Goal: Information Seeking & Learning: Learn about a topic

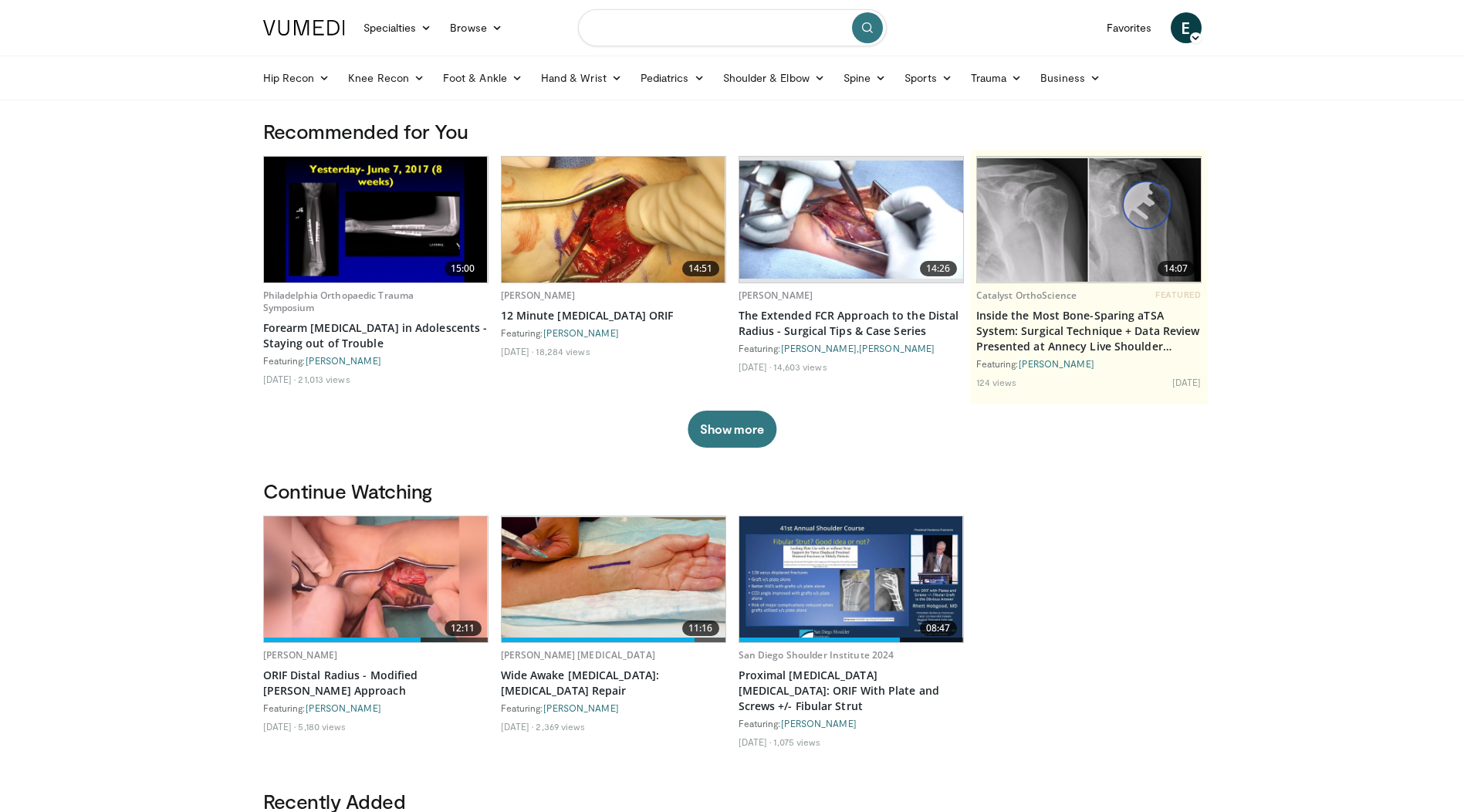
click at [710, 32] on input "Search topics, interventions" at bounding box center [732, 27] width 309 height 37
type input "*"
type input "**********"
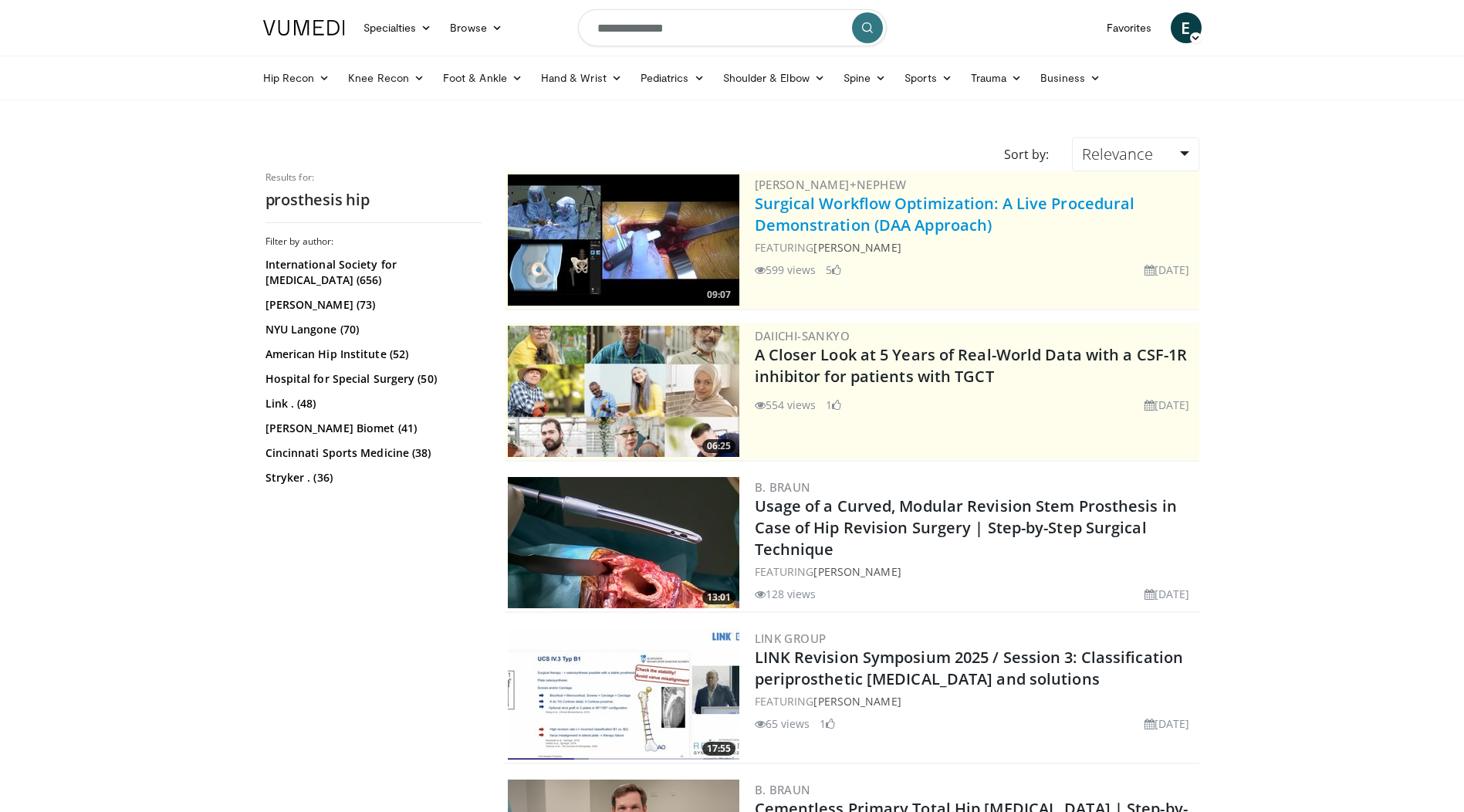
click at [858, 225] on link "Surgical Workflow Optimization: A Live Procedural Demonstration (DAA Approach)" at bounding box center [945, 214] width 380 height 42
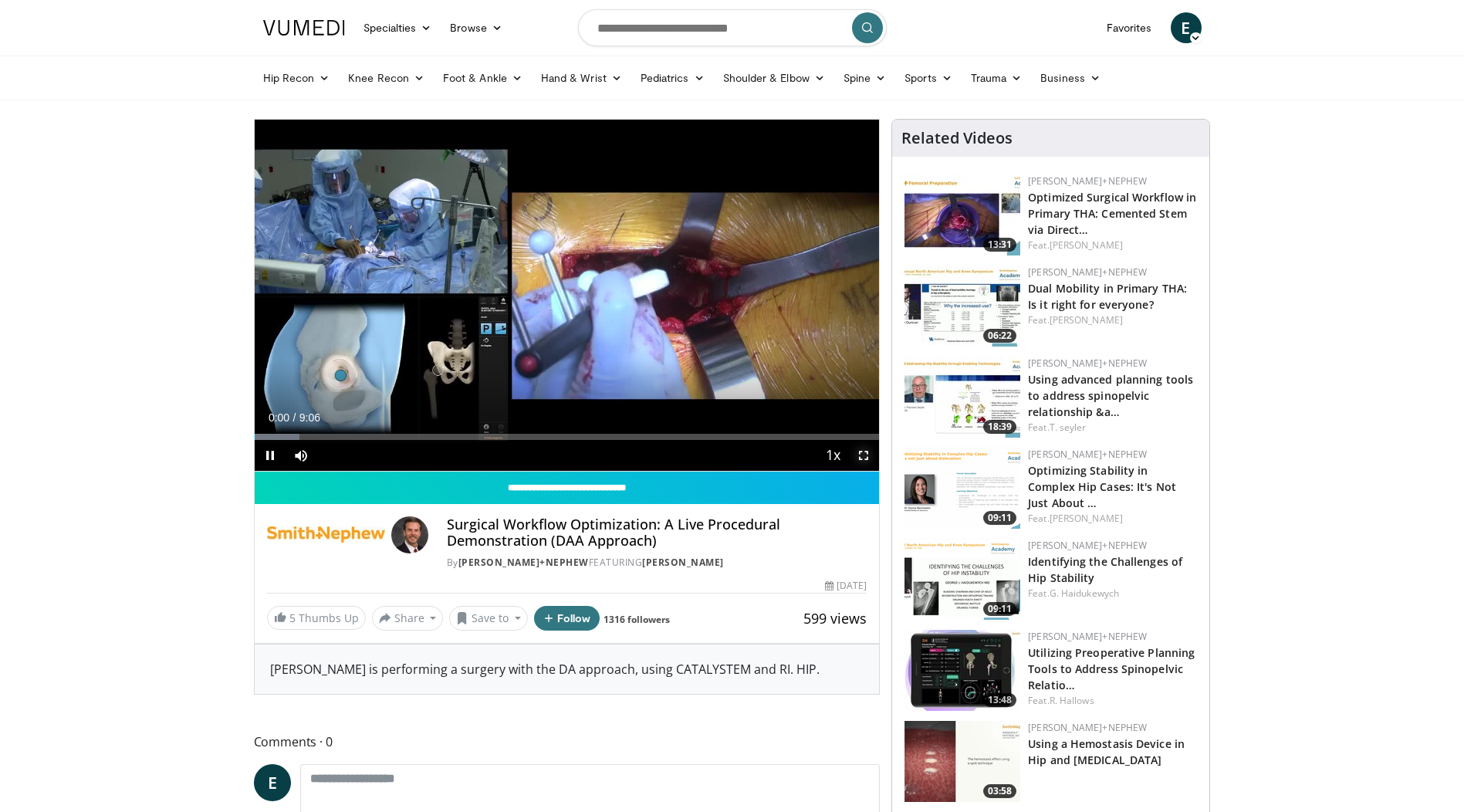
click at [866, 455] on span "Video Player" at bounding box center [862, 455] width 31 height 31
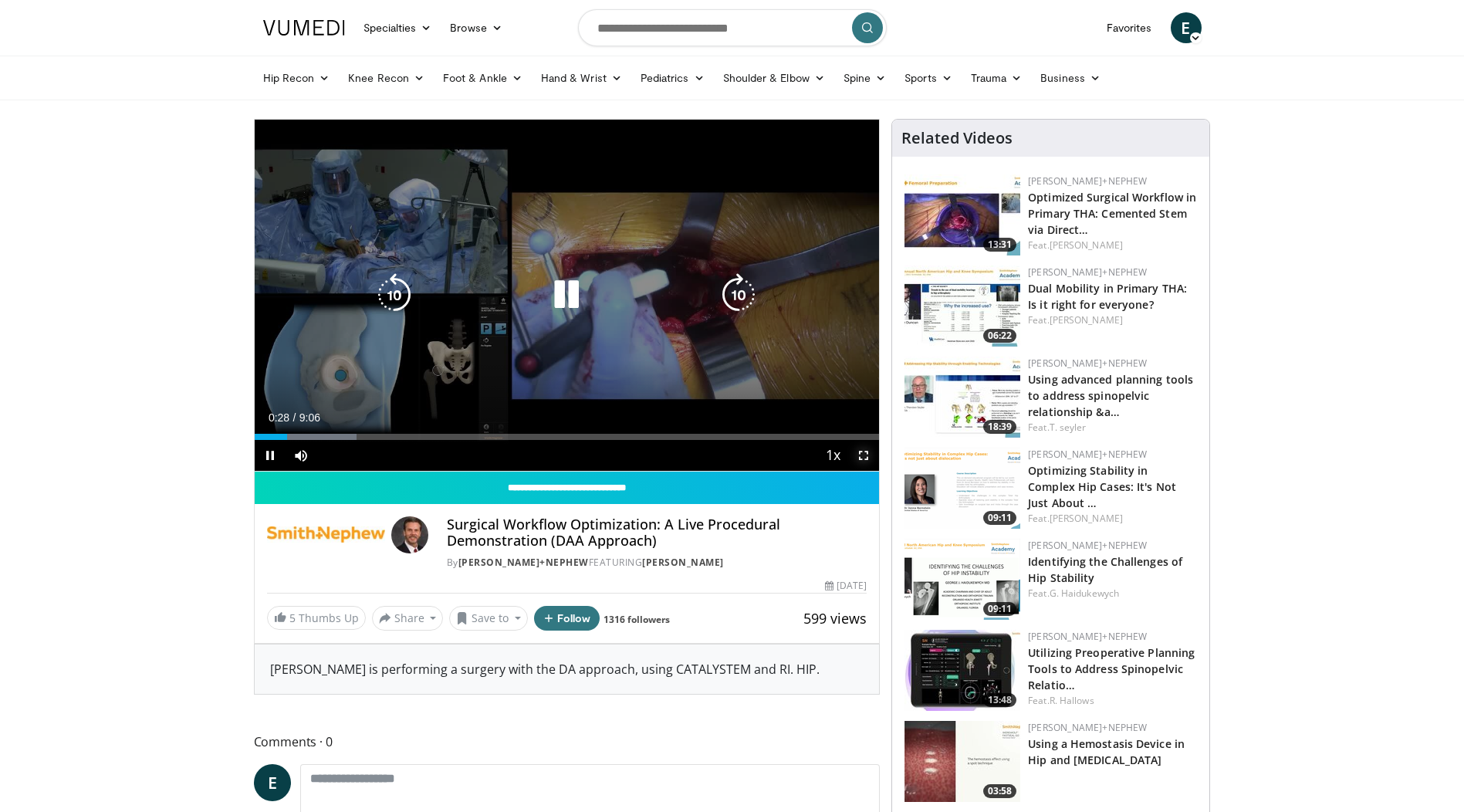
drag, startPoint x: 862, startPoint y: 453, endPoint x: 866, endPoint y: 533, distance: 80.1
click at [862, 453] on span "Video Player" at bounding box center [862, 455] width 31 height 31
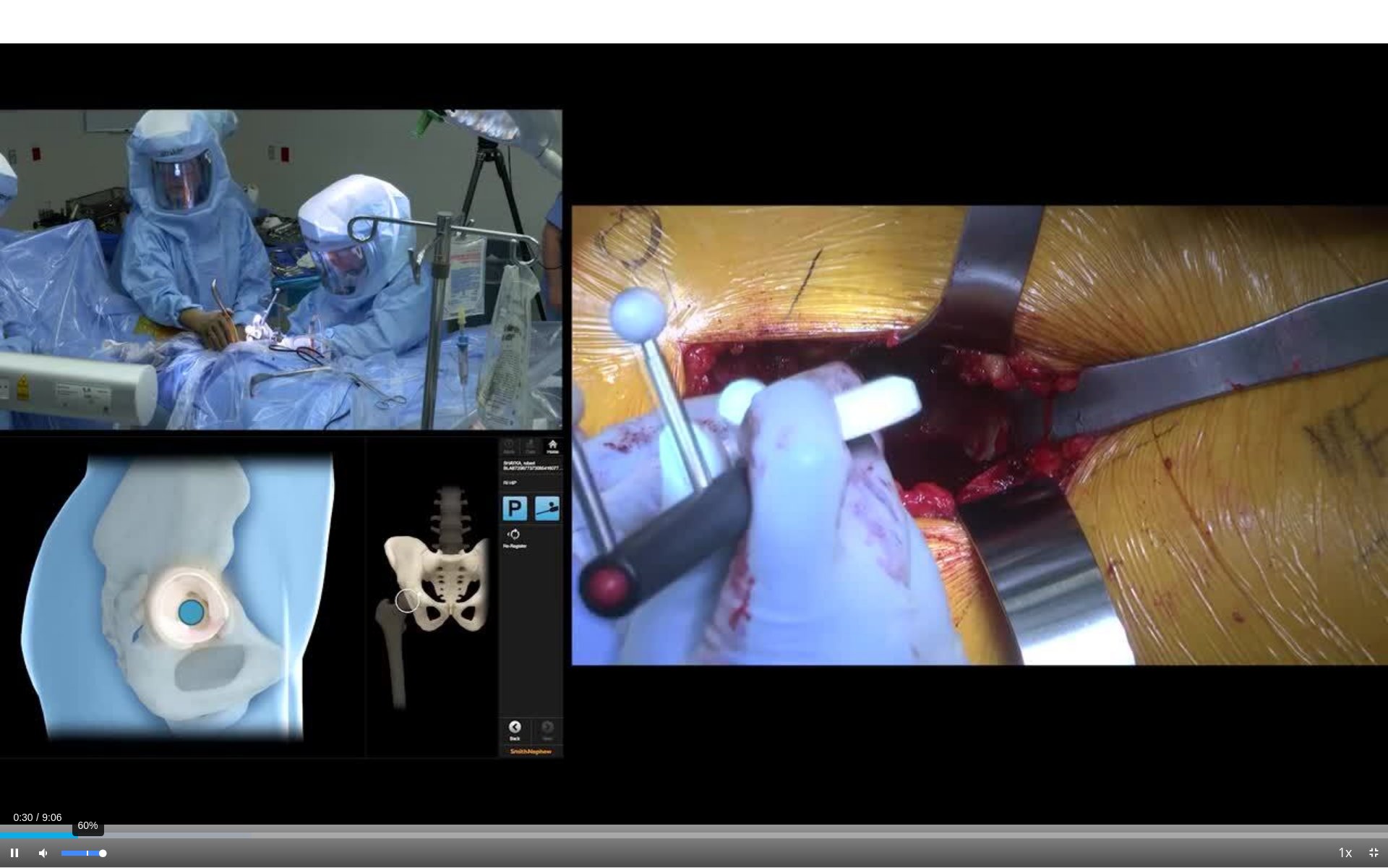
click at [87, 760] on div "60%" at bounding box center [82, 852] width 41 height 5
drag, startPoint x: 85, startPoint y: 854, endPoint x: 65, endPoint y: 856, distance: 20.1
click at [65, 760] on div "Volume Level" at bounding box center [63, 852] width 4 height 5
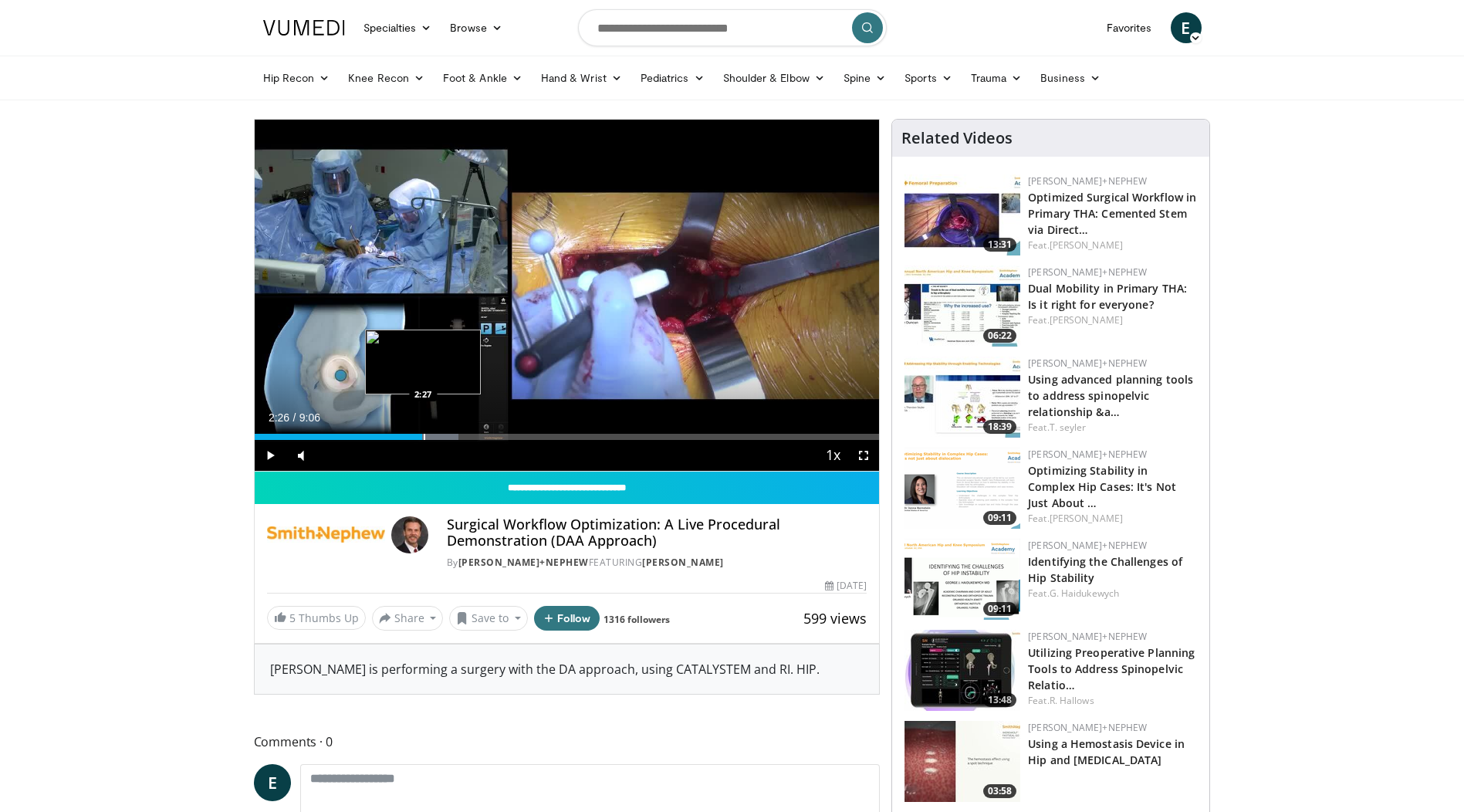
click at [423, 434] on div "Progress Bar" at bounding box center [424, 436] width 2 height 6
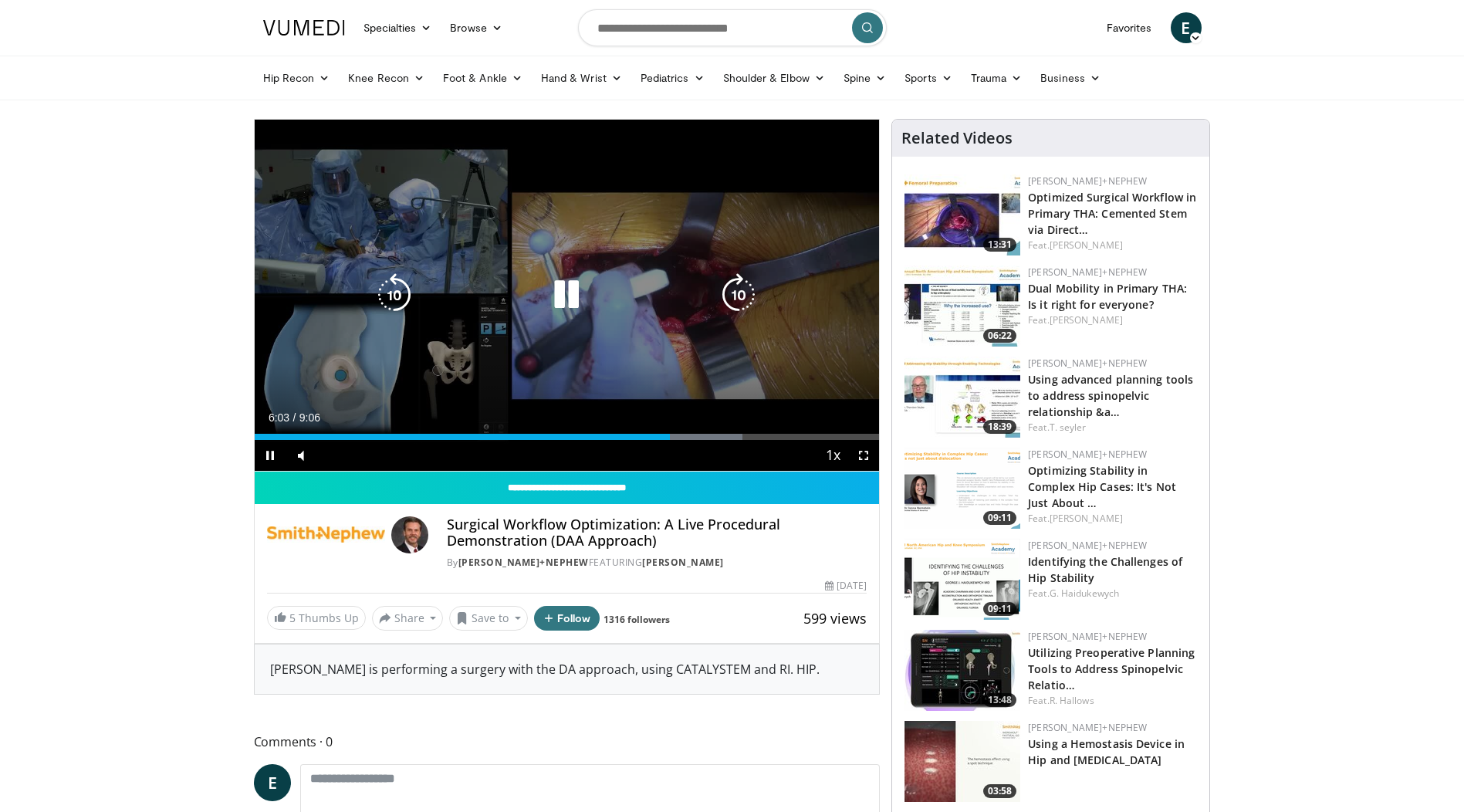
click at [555, 298] on icon "Video Player" at bounding box center [566, 295] width 43 height 43
